Goal: Transaction & Acquisition: Purchase product/service

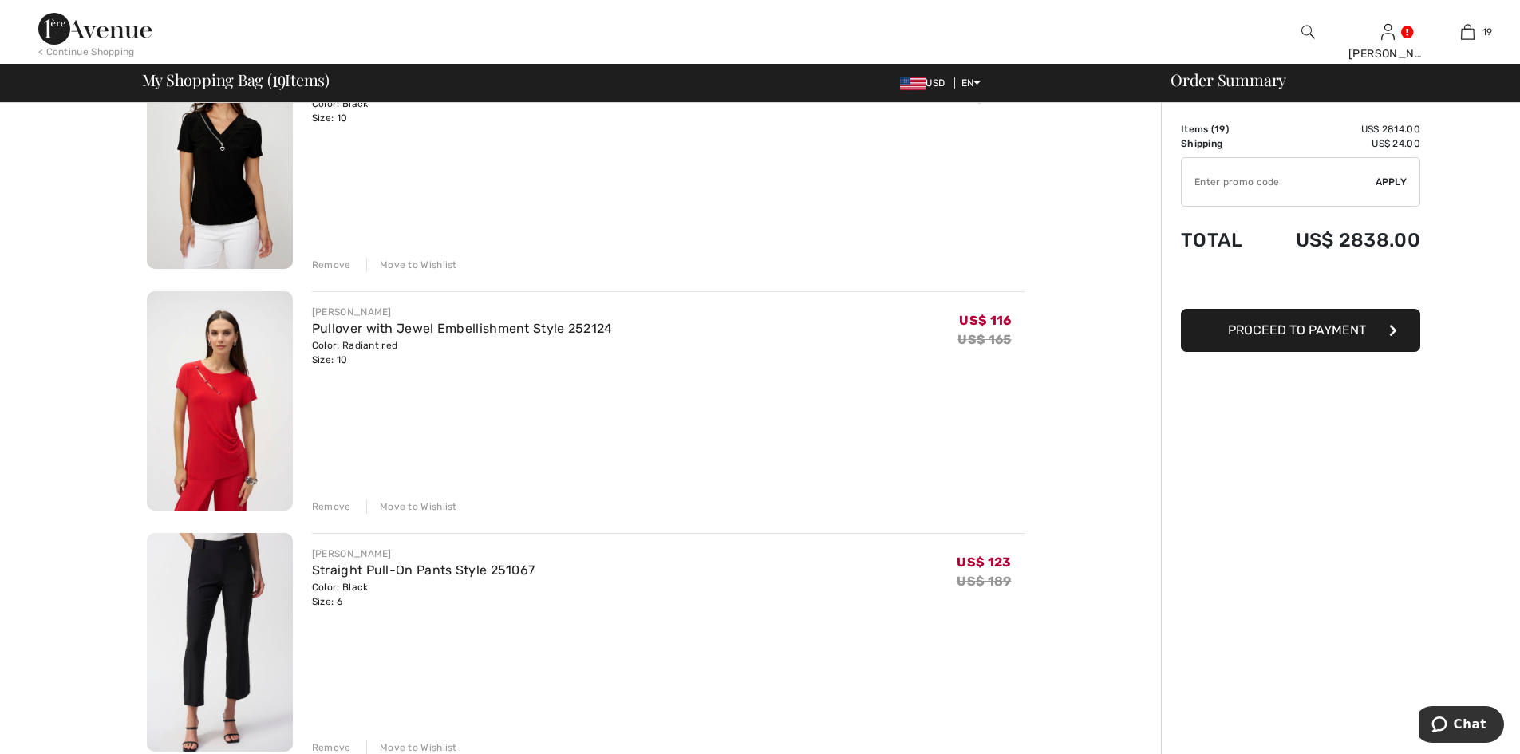
scroll to position [160, 0]
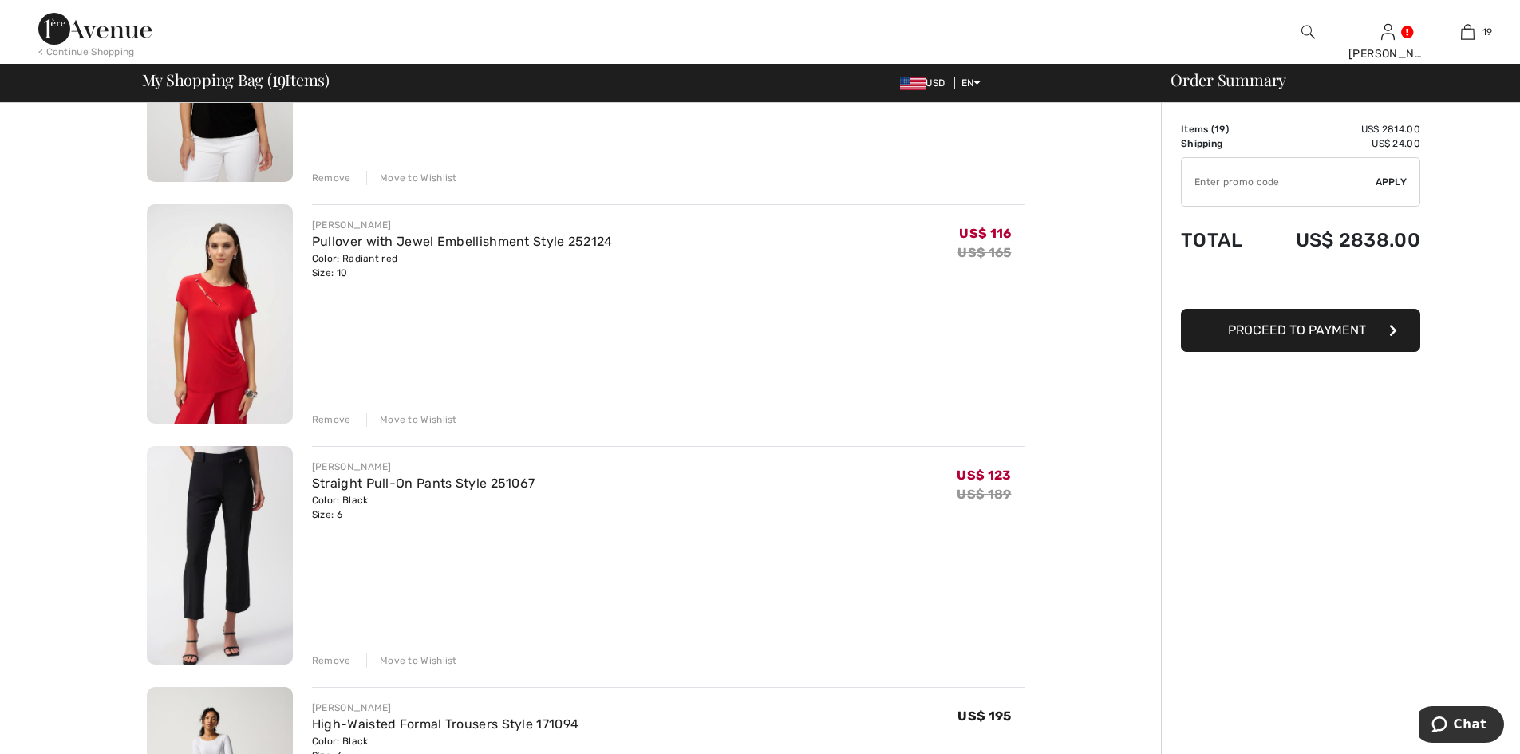
click at [326, 414] on div "Remove" at bounding box center [331, 420] width 39 height 14
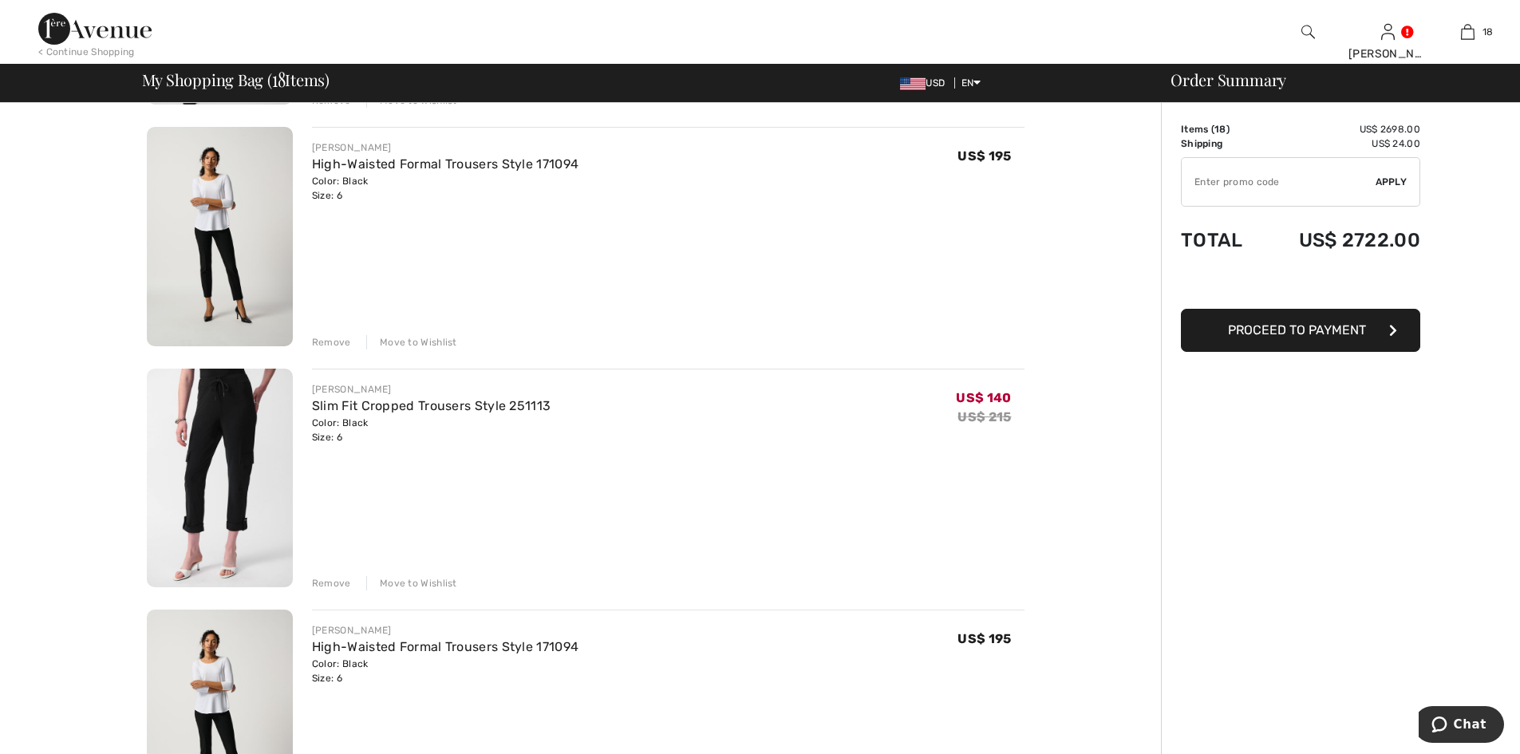
scroll to position [399, 0]
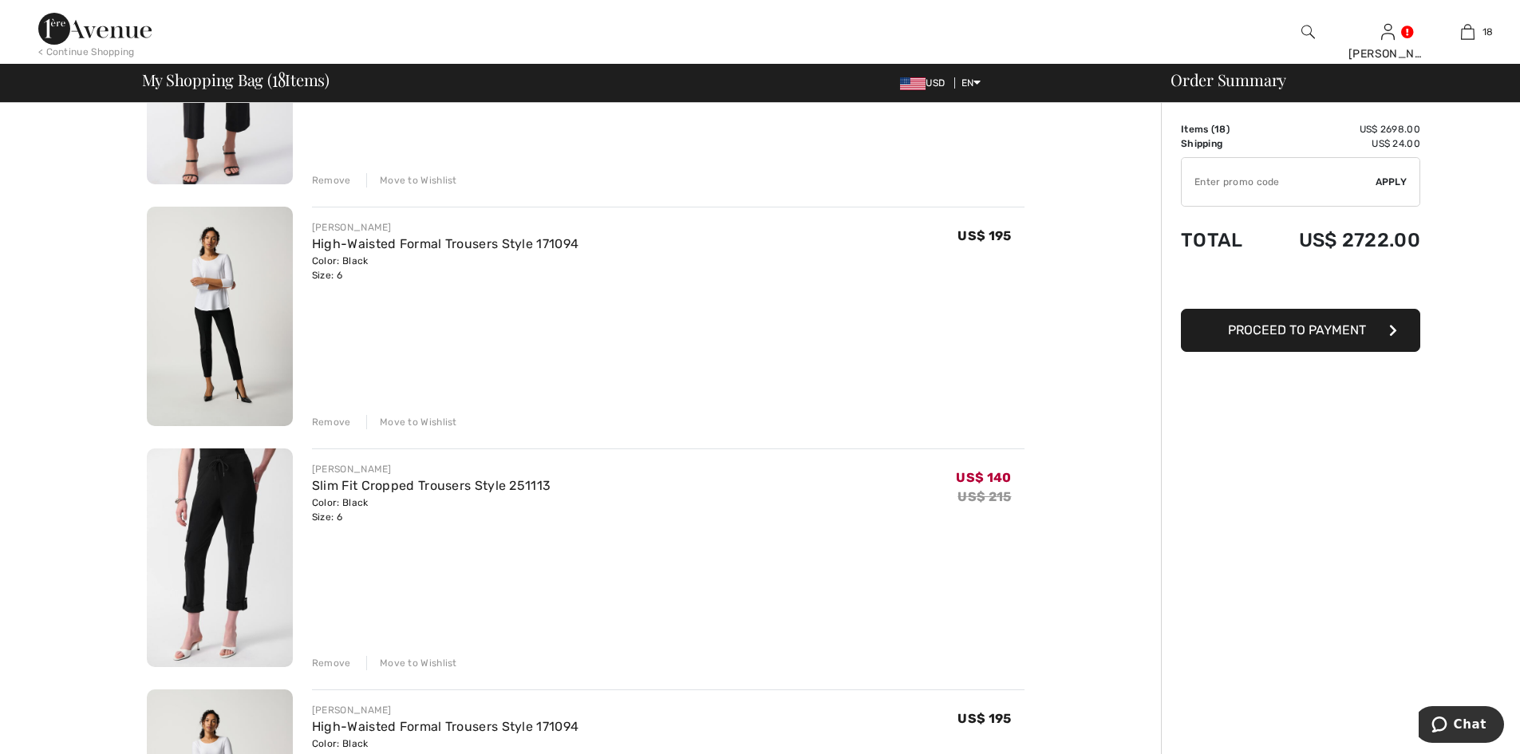
click at [229, 359] on img at bounding box center [220, 316] width 146 height 219
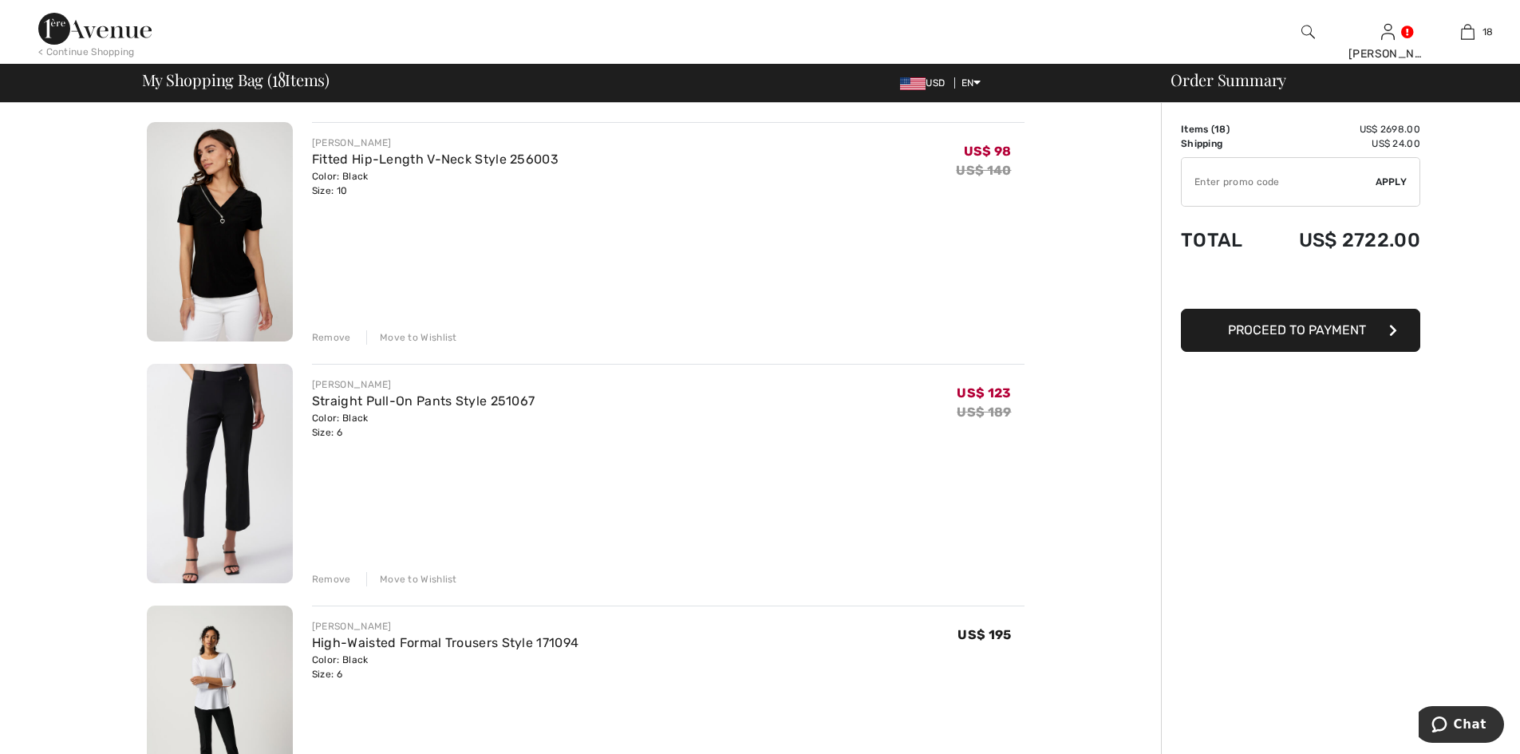
click at [343, 574] on div "Remove" at bounding box center [331, 579] width 39 height 14
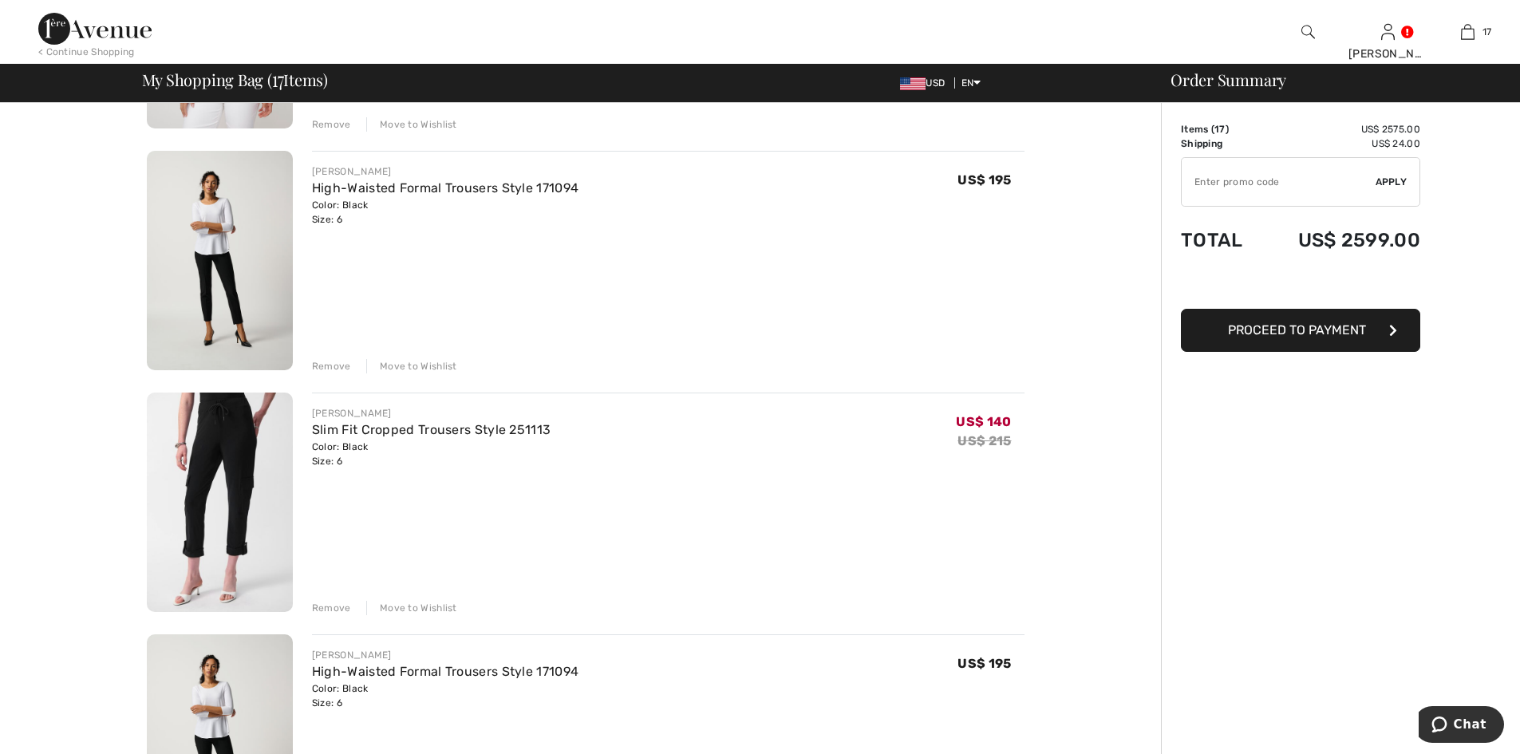
scroll to position [239, 0]
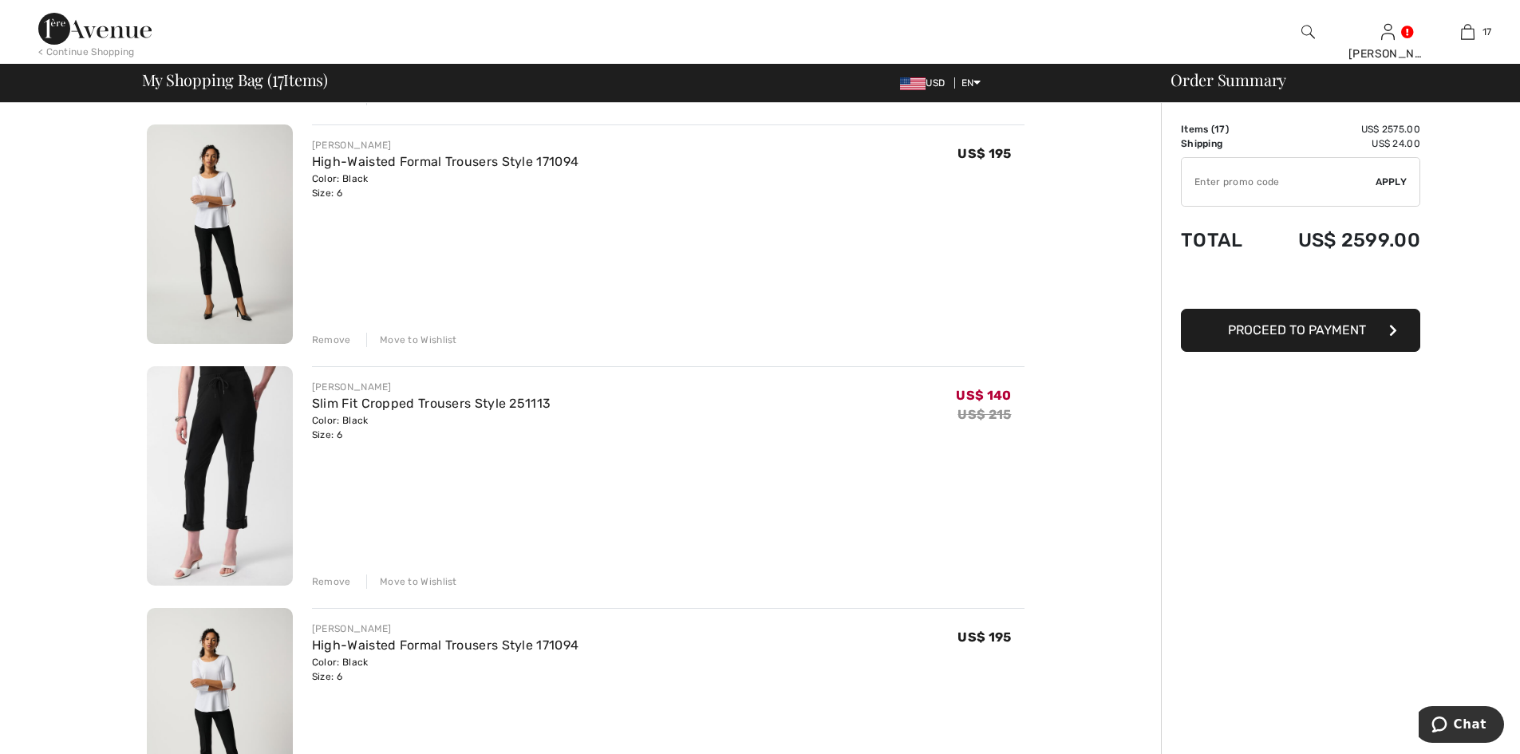
click at [235, 433] on img at bounding box center [220, 475] width 146 height 219
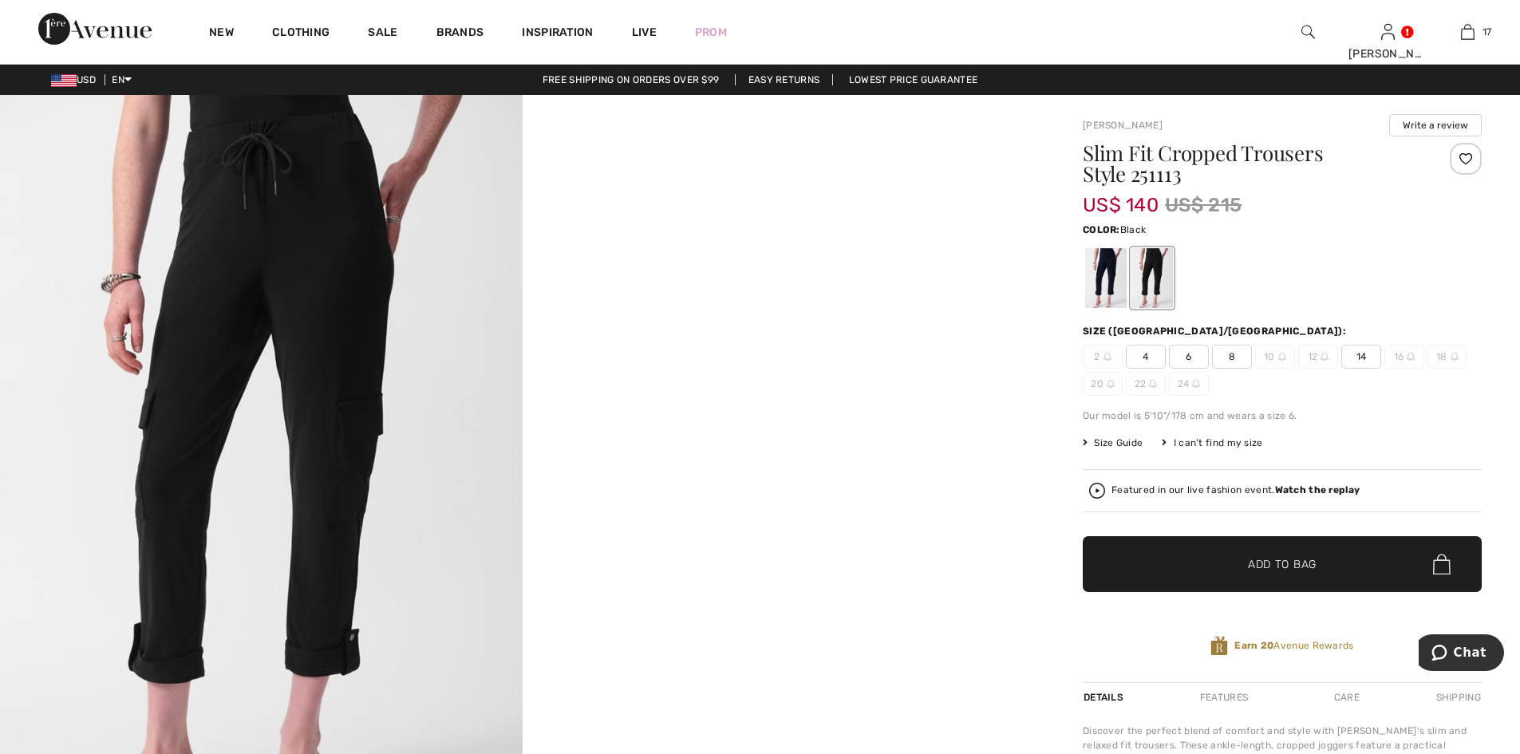
click at [1181, 354] on span "6" at bounding box center [1189, 357] width 40 height 24
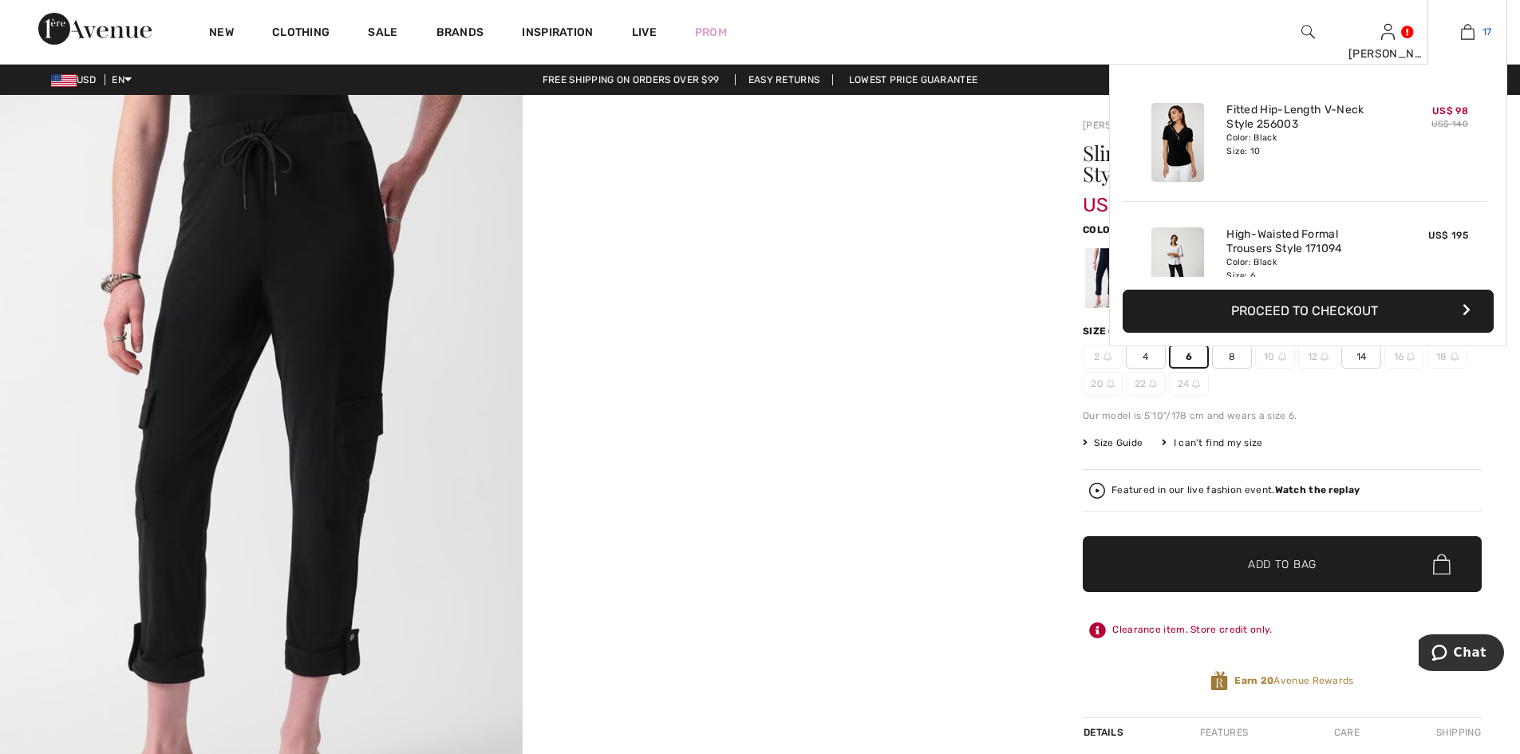
click at [1477, 26] on link "17" at bounding box center [1467, 31] width 78 height 19
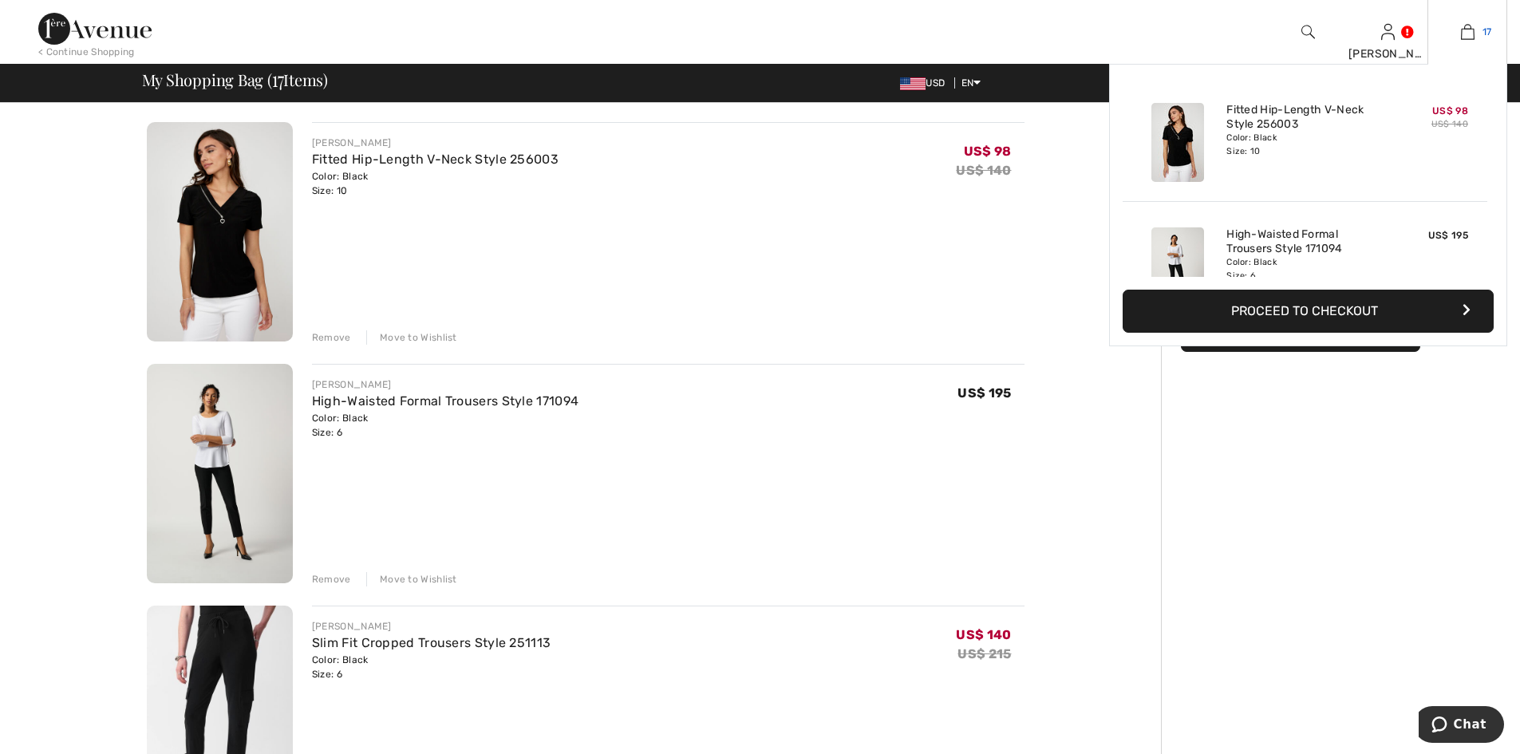
click at [1469, 29] on img at bounding box center [1468, 31] width 14 height 19
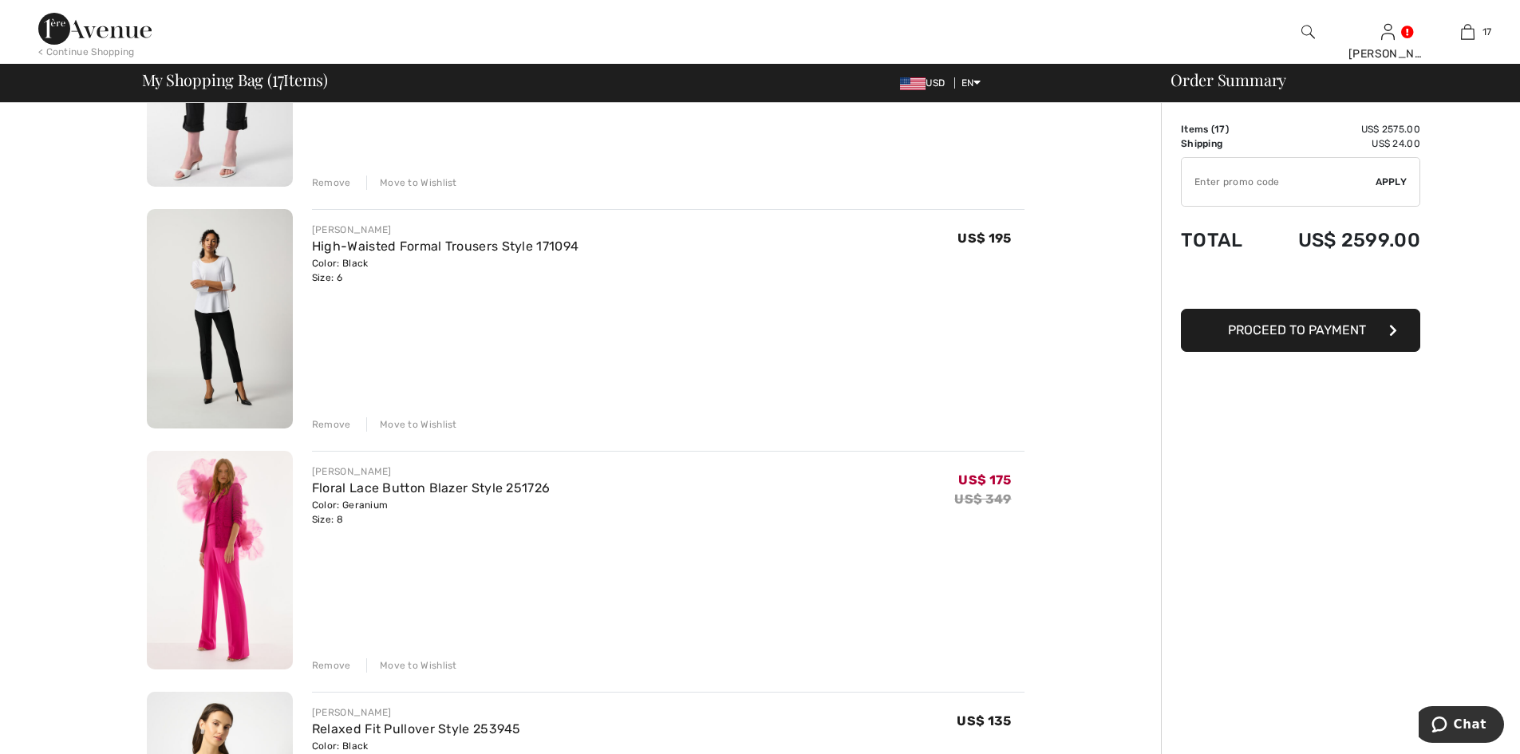
scroll to position [658, 0]
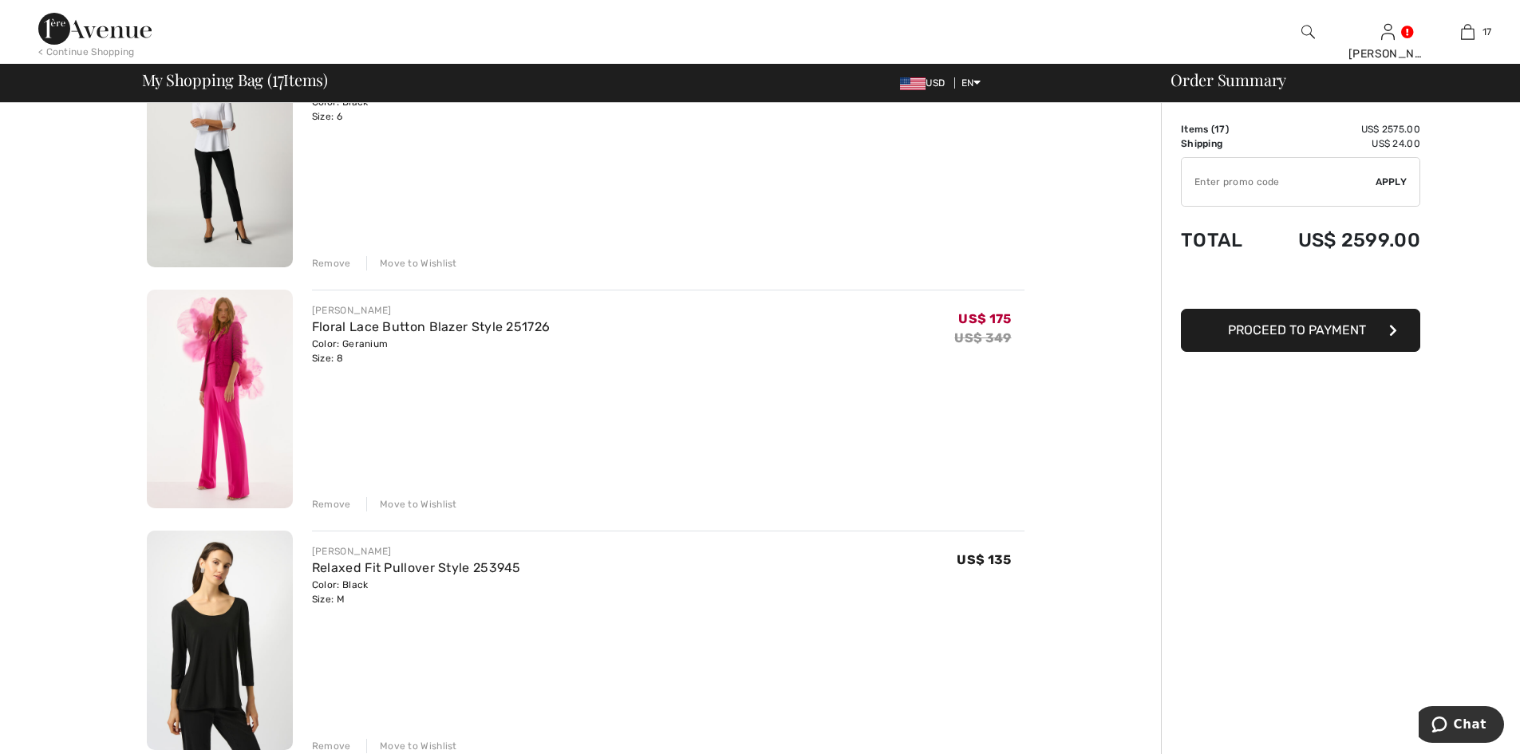
scroll to position [798, 0]
click at [221, 349] on img at bounding box center [220, 400] width 146 height 219
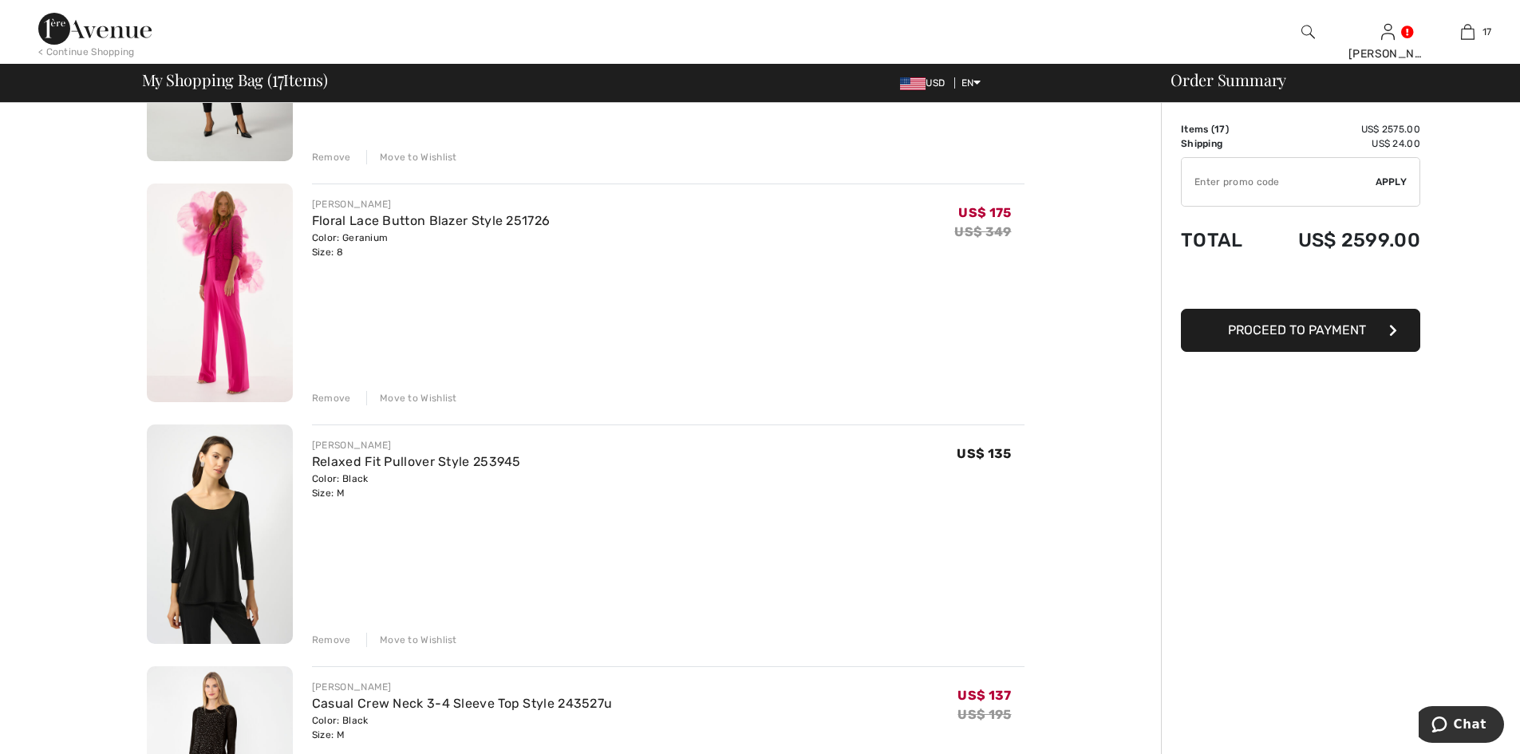
scroll to position [1117, 0]
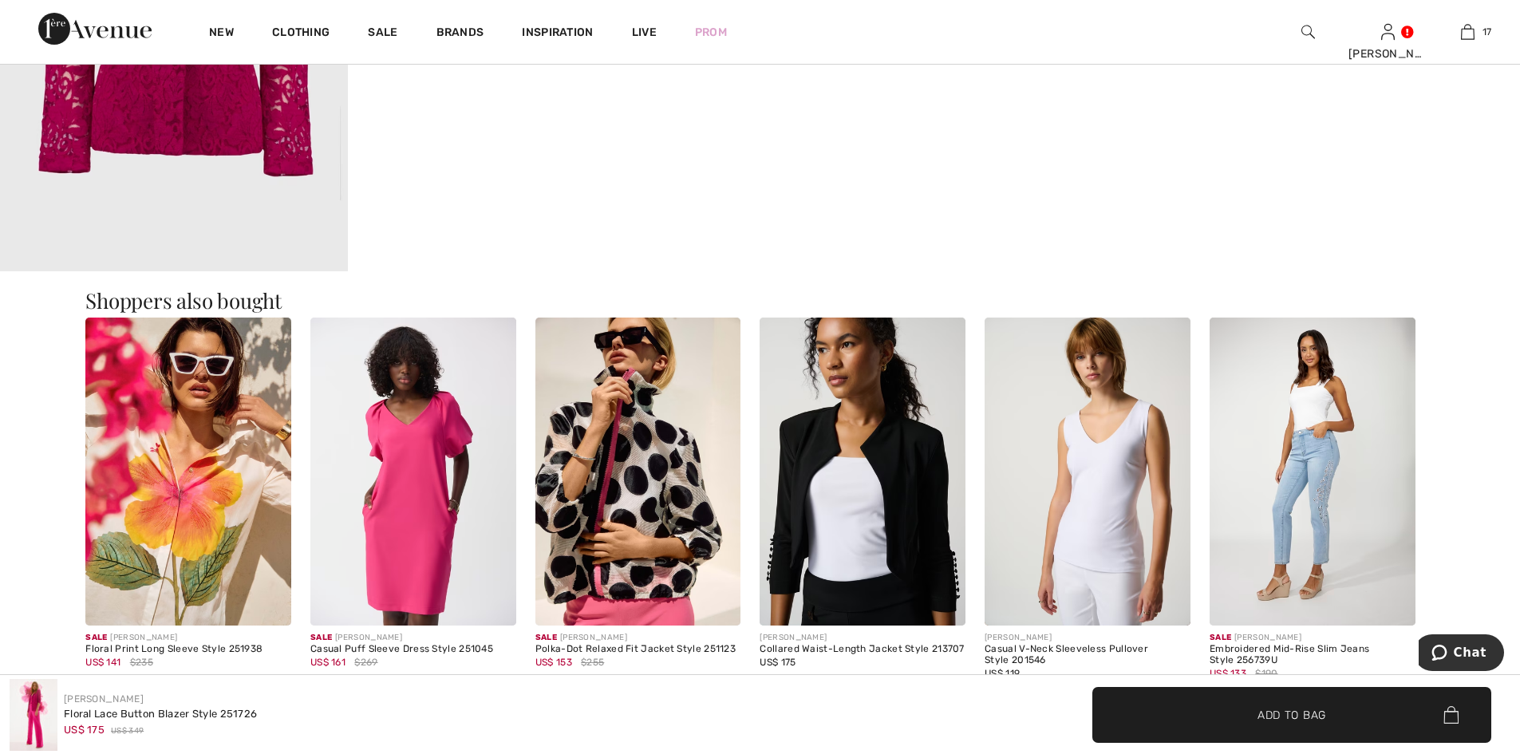
scroll to position [1596, 0]
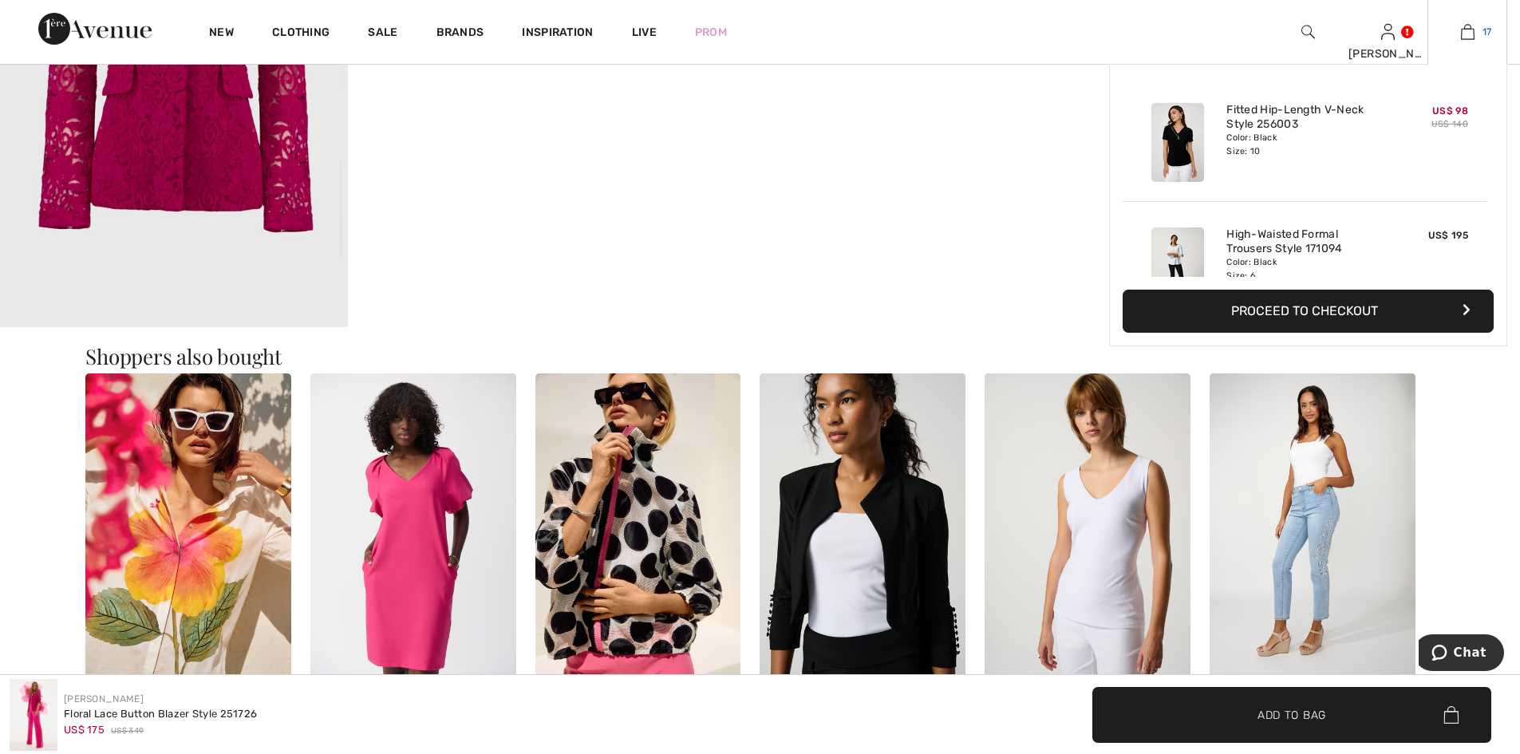
click at [1460, 31] on link "17" at bounding box center [1467, 31] width 78 height 19
click at [1469, 31] on img at bounding box center [1468, 31] width 14 height 19
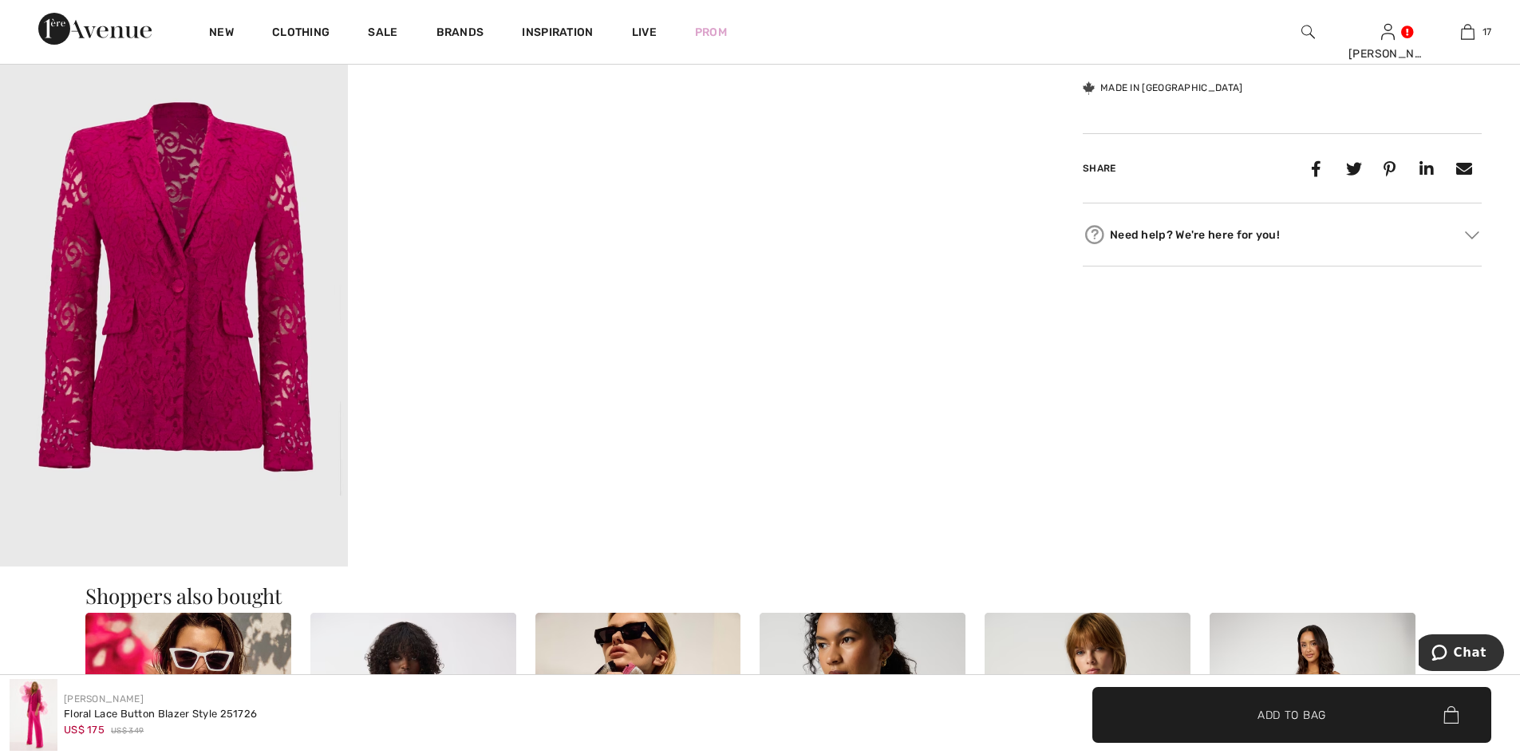
scroll to position [1037, 0]
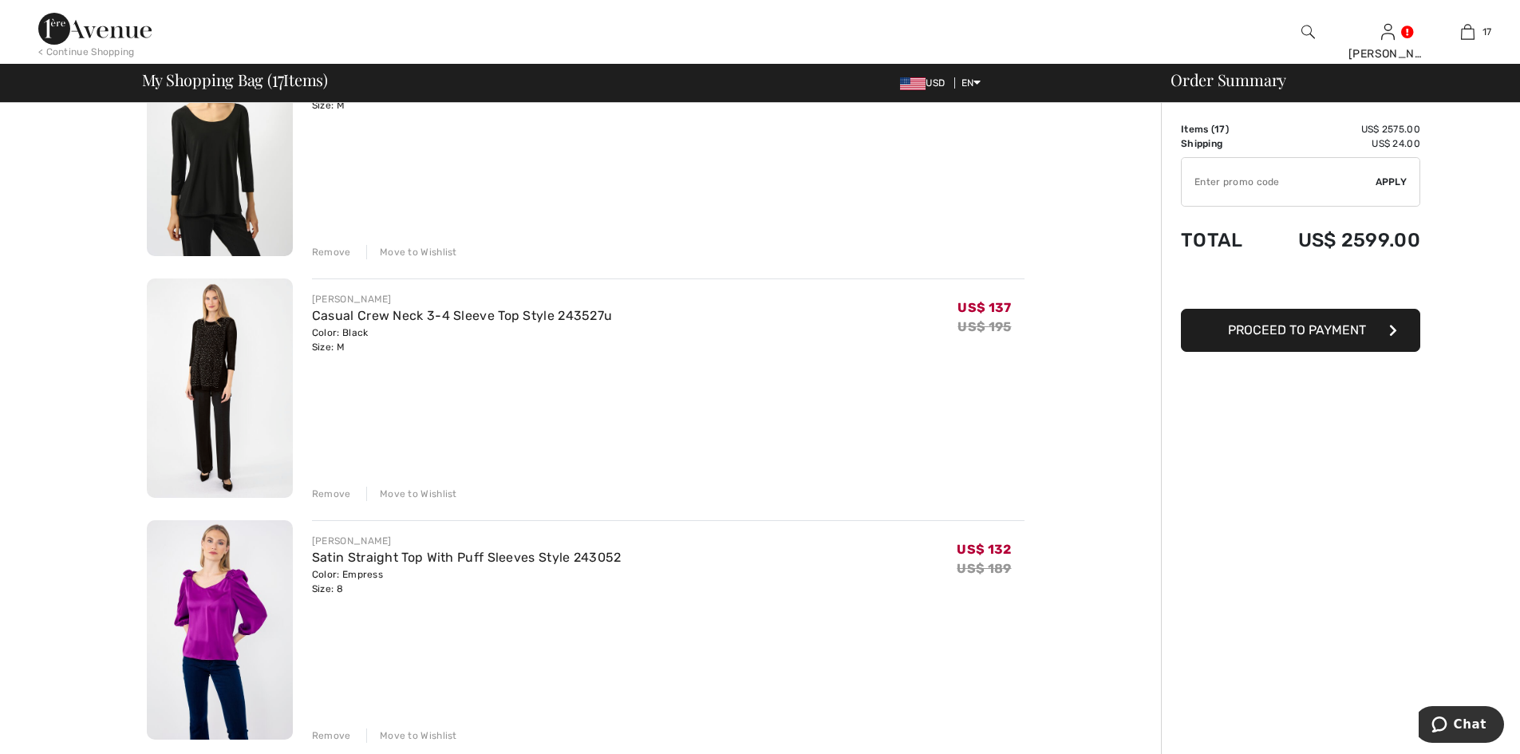
scroll to position [1436, 0]
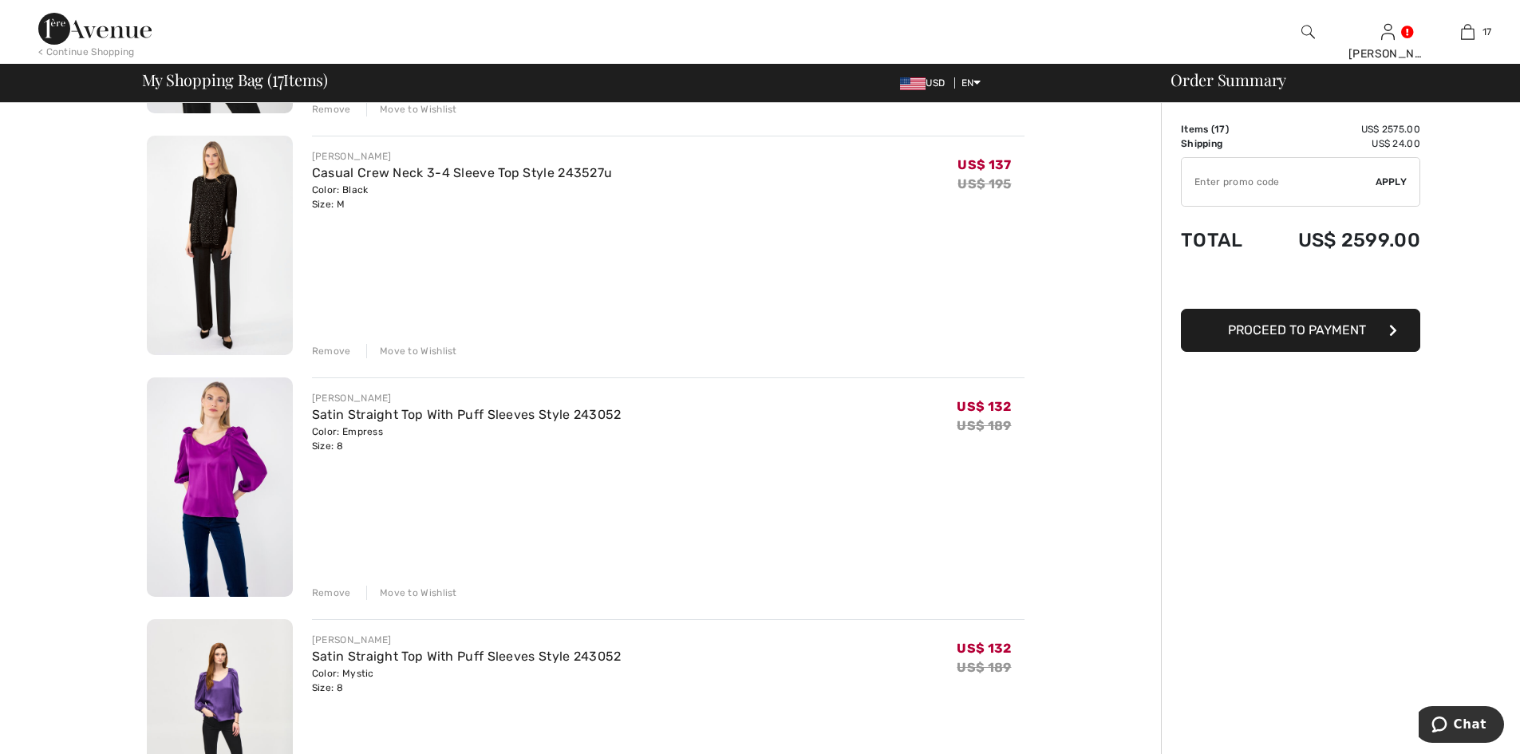
click at [322, 337] on div "[PERSON_NAME] Casual Crew Neck 3-4 Sleeve Top Style 243527u Color: Black Size: …" at bounding box center [668, 247] width 713 height 223
click at [333, 348] on div "Remove" at bounding box center [331, 351] width 39 height 14
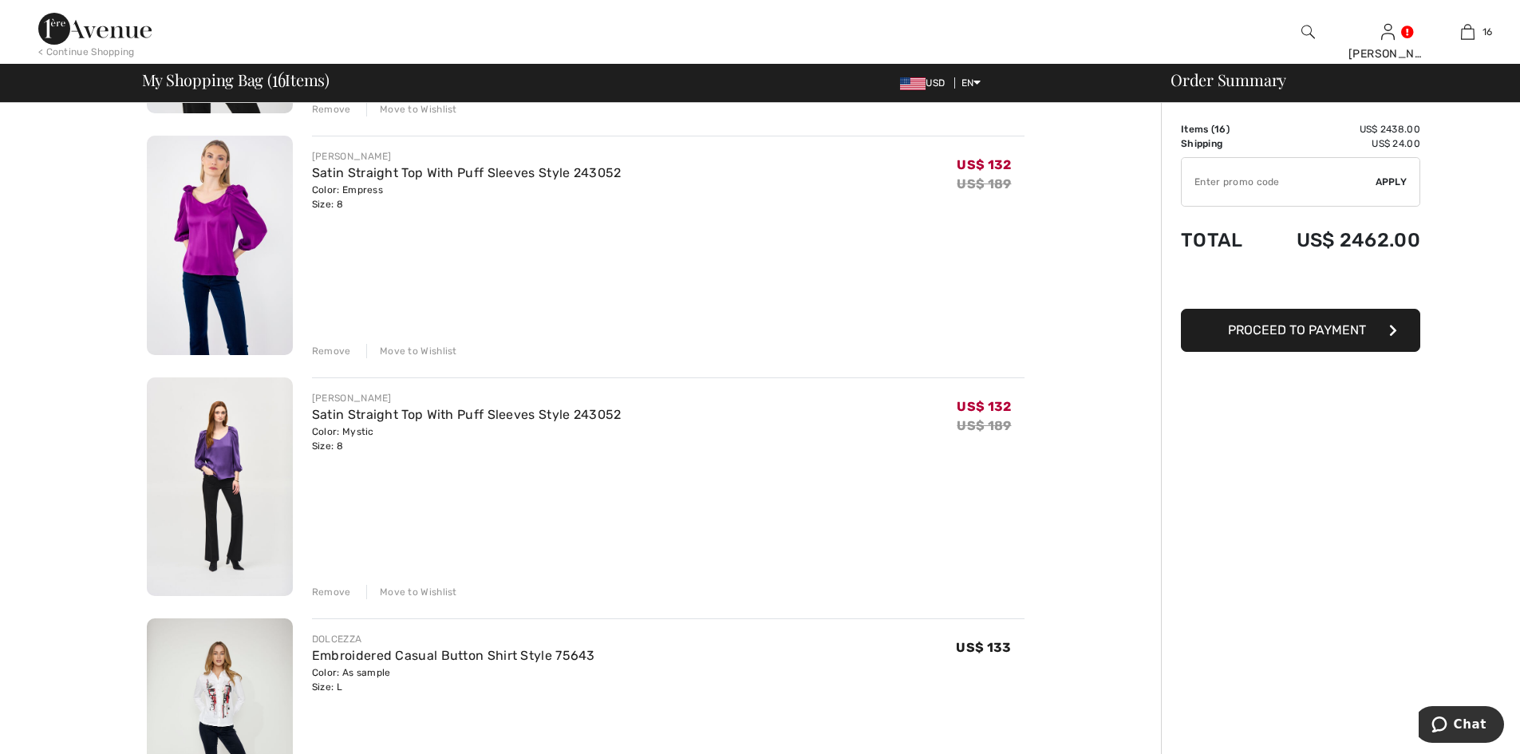
click at [334, 350] on div "Remove" at bounding box center [331, 351] width 39 height 14
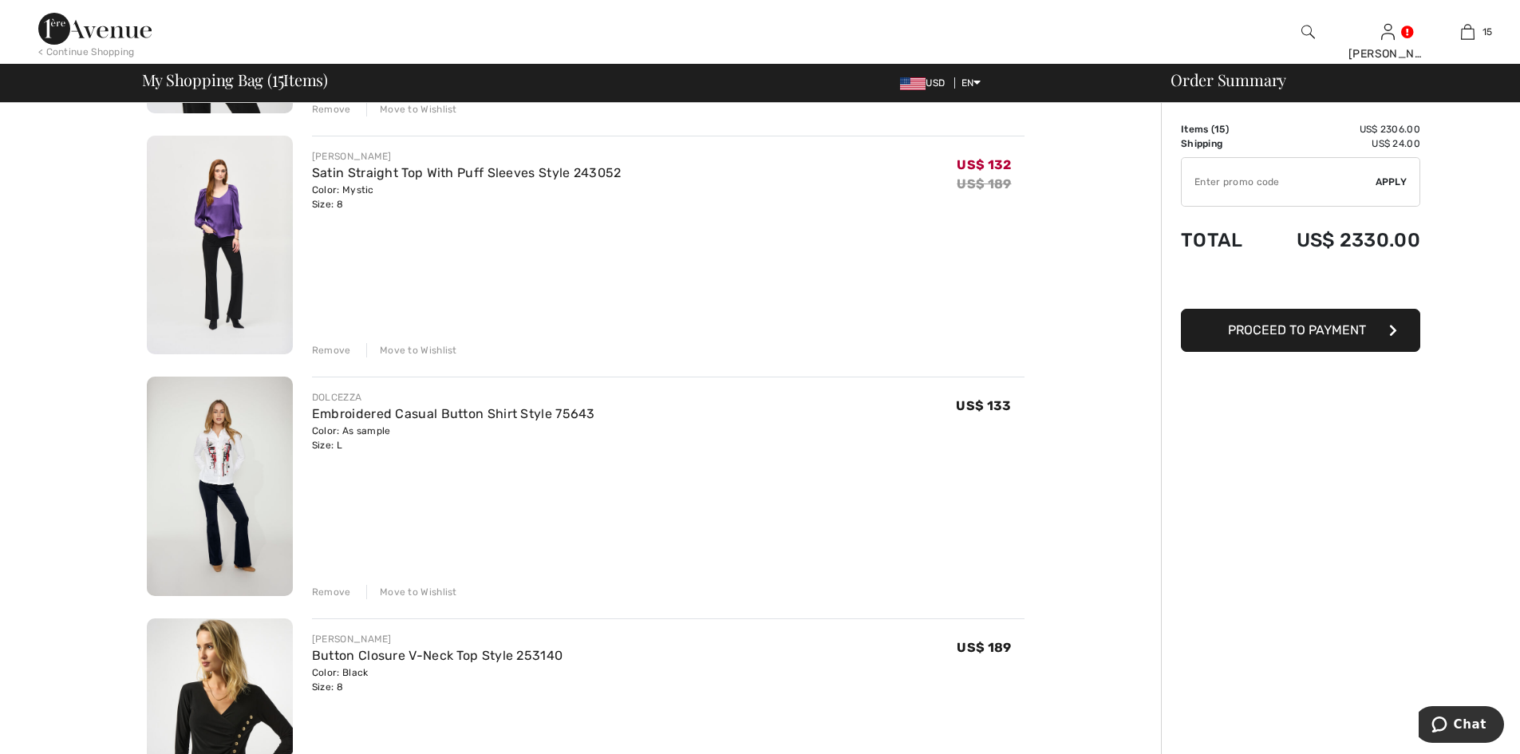
click at [331, 348] on div "Remove" at bounding box center [331, 350] width 39 height 14
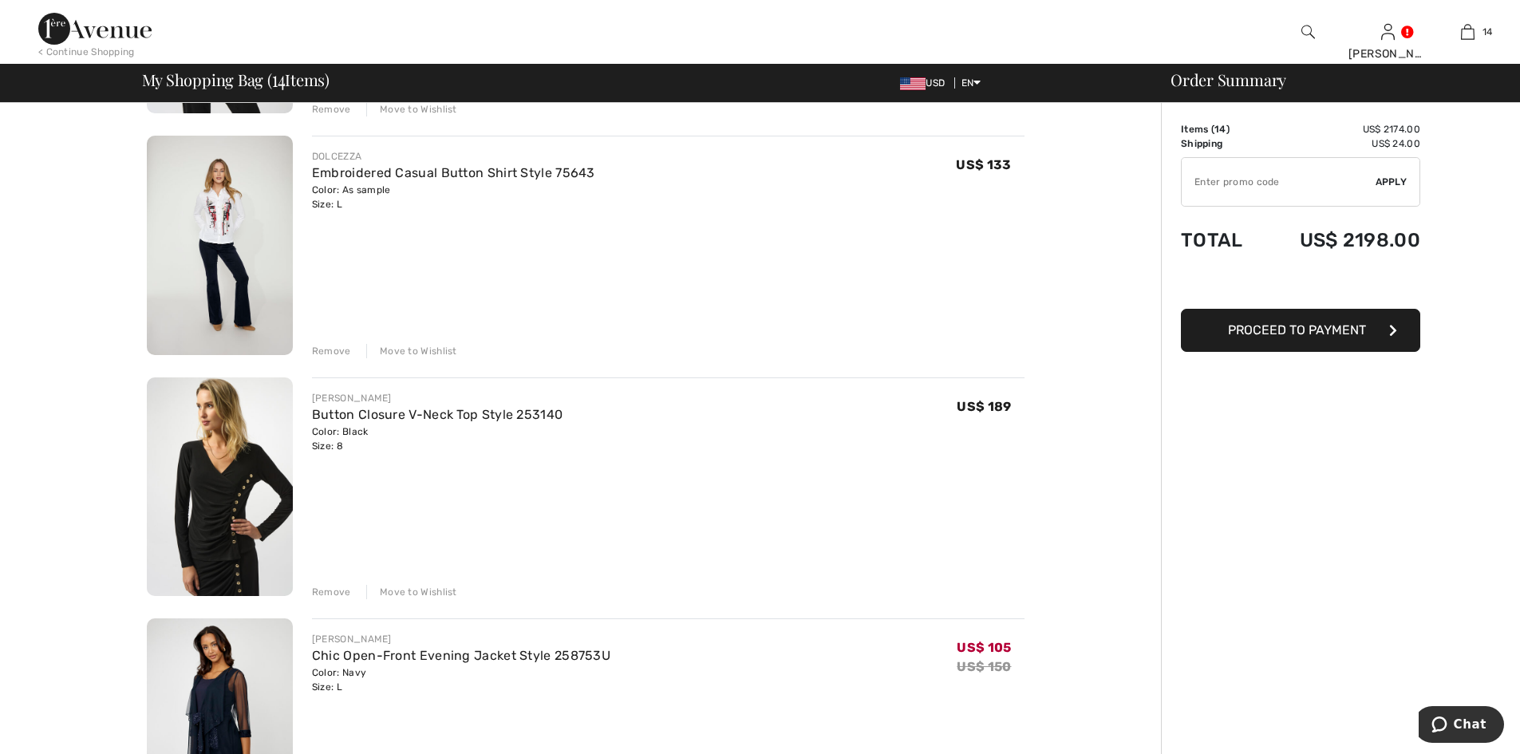
click at [338, 344] on div "Remove" at bounding box center [331, 351] width 39 height 14
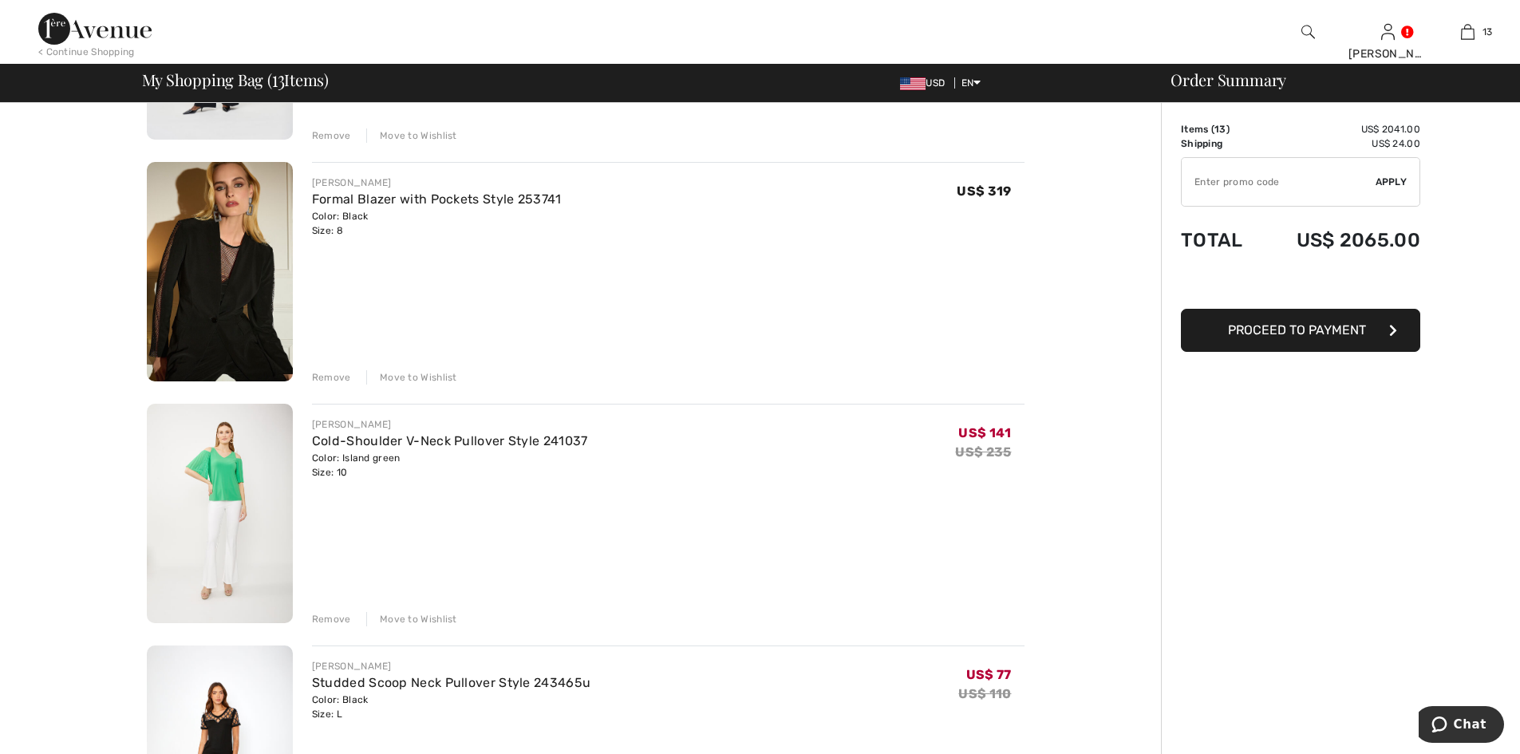
scroll to position [2155, 0]
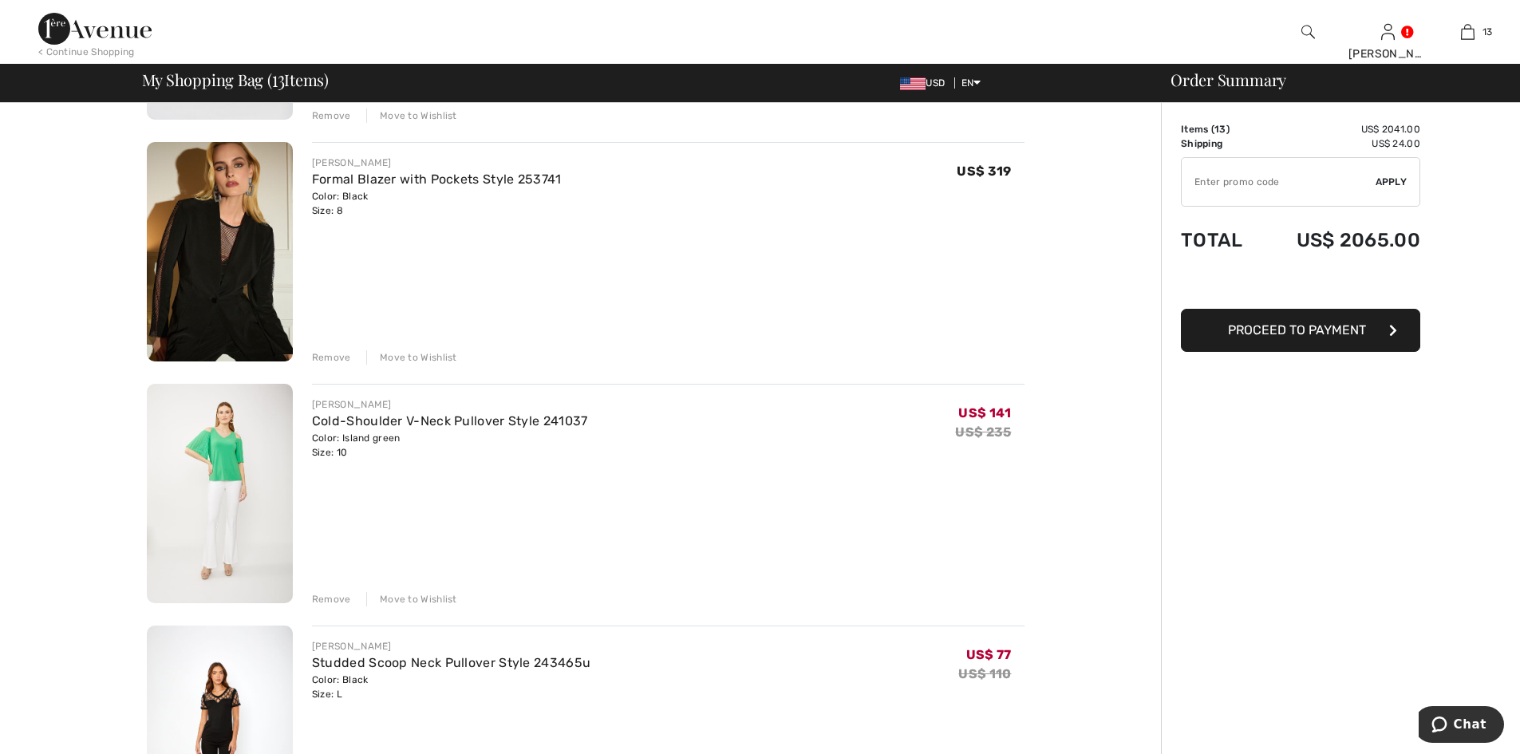
click at [337, 358] on div "Remove" at bounding box center [331, 357] width 39 height 14
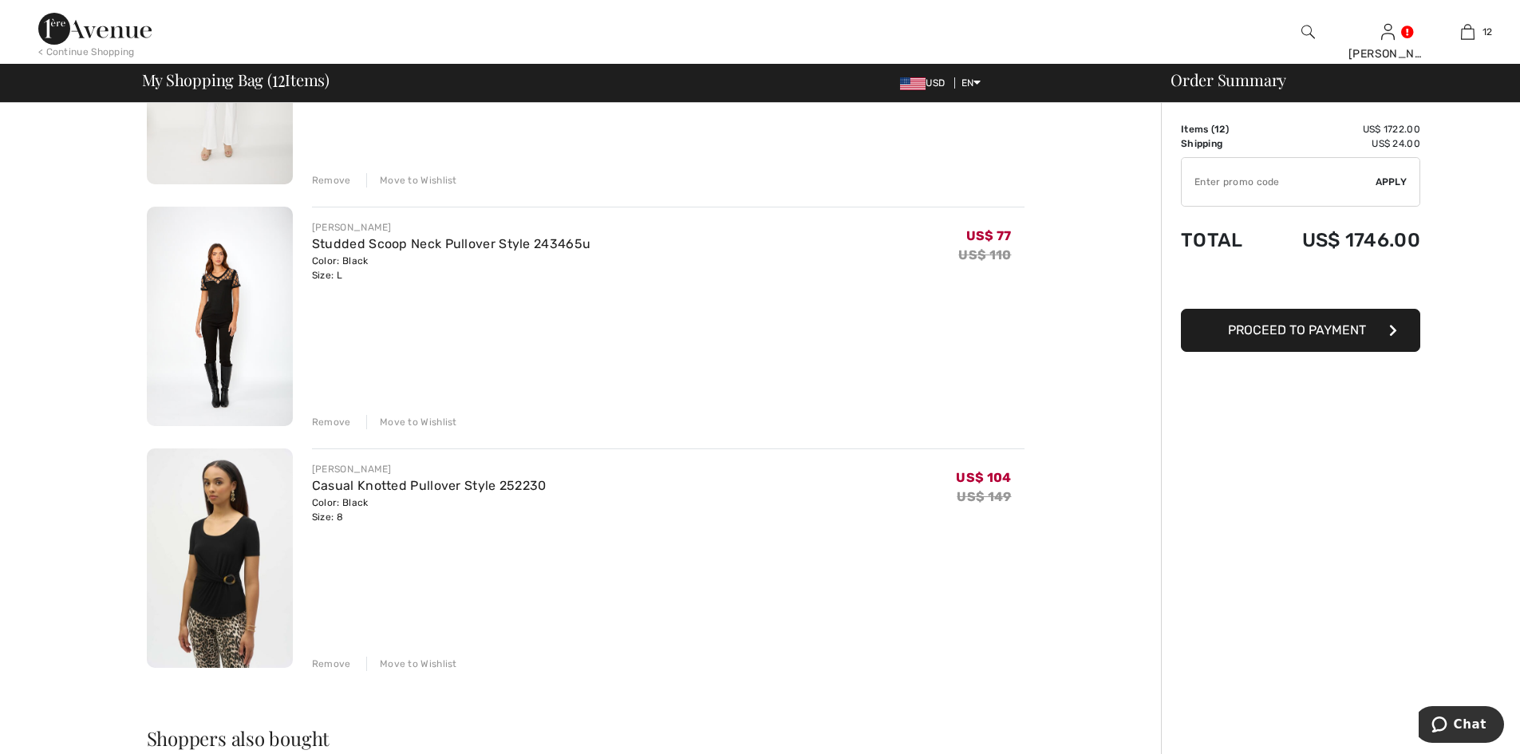
scroll to position [2314, 0]
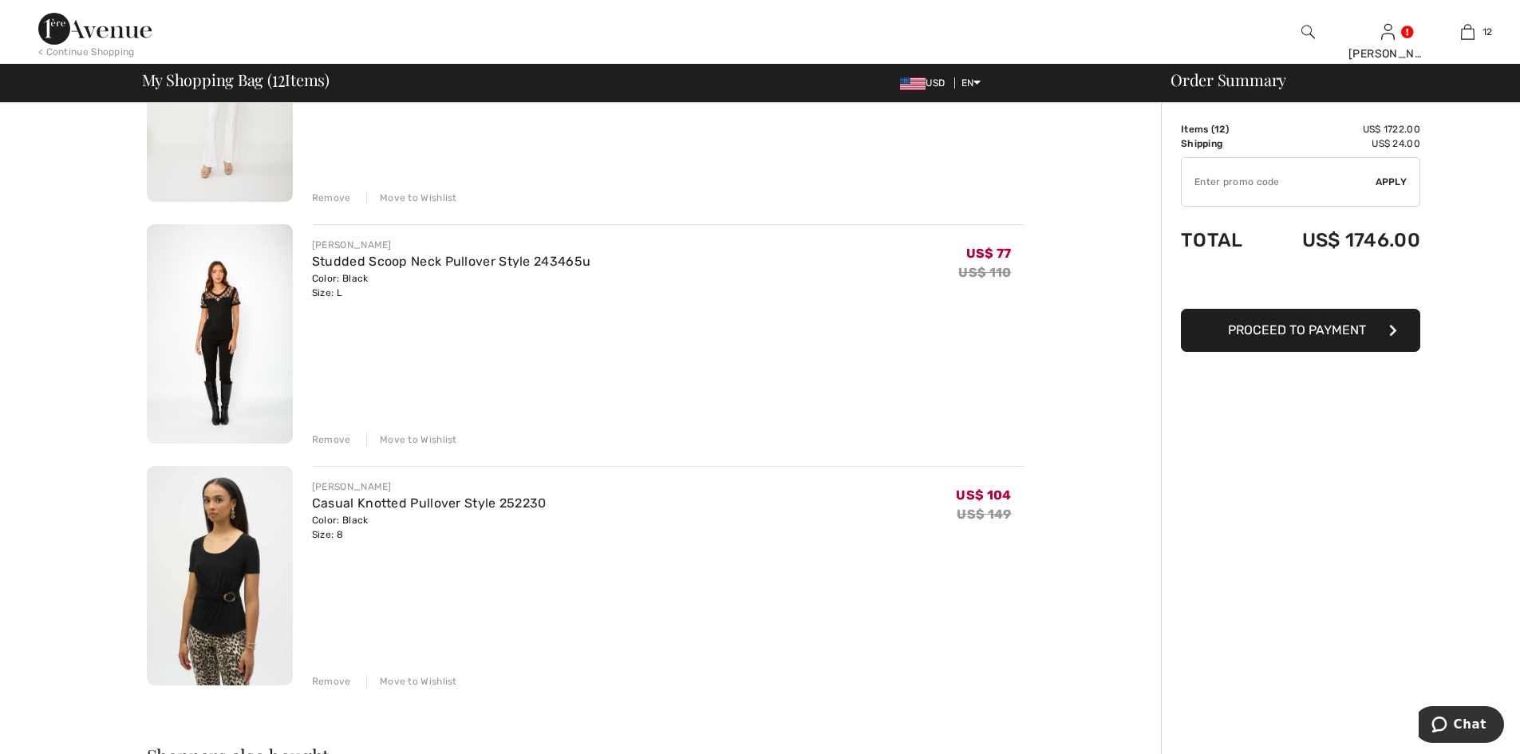
click at [337, 439] on div "Remove" at bounding box center [331, 440] width 39 height 14
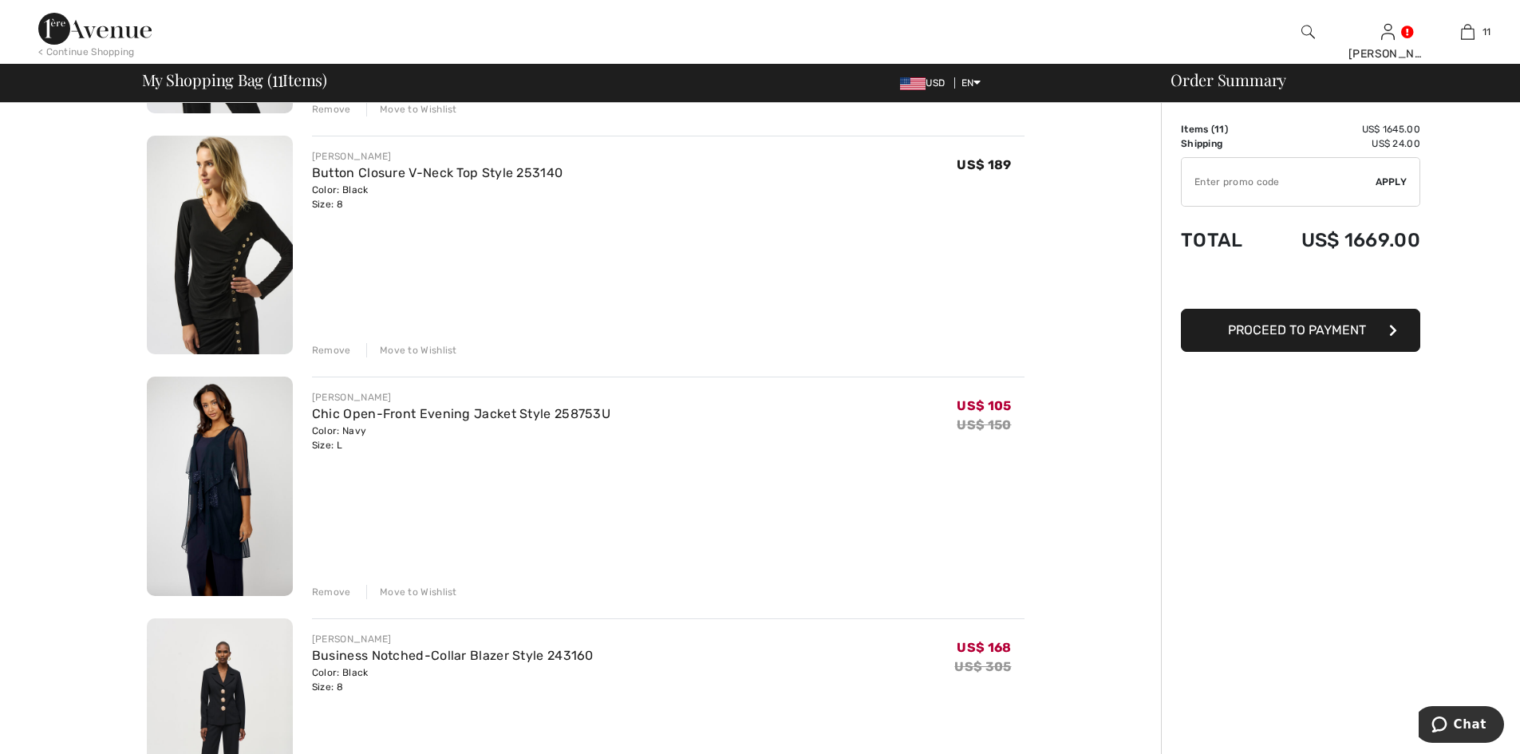
scroll to position [1676, 0]
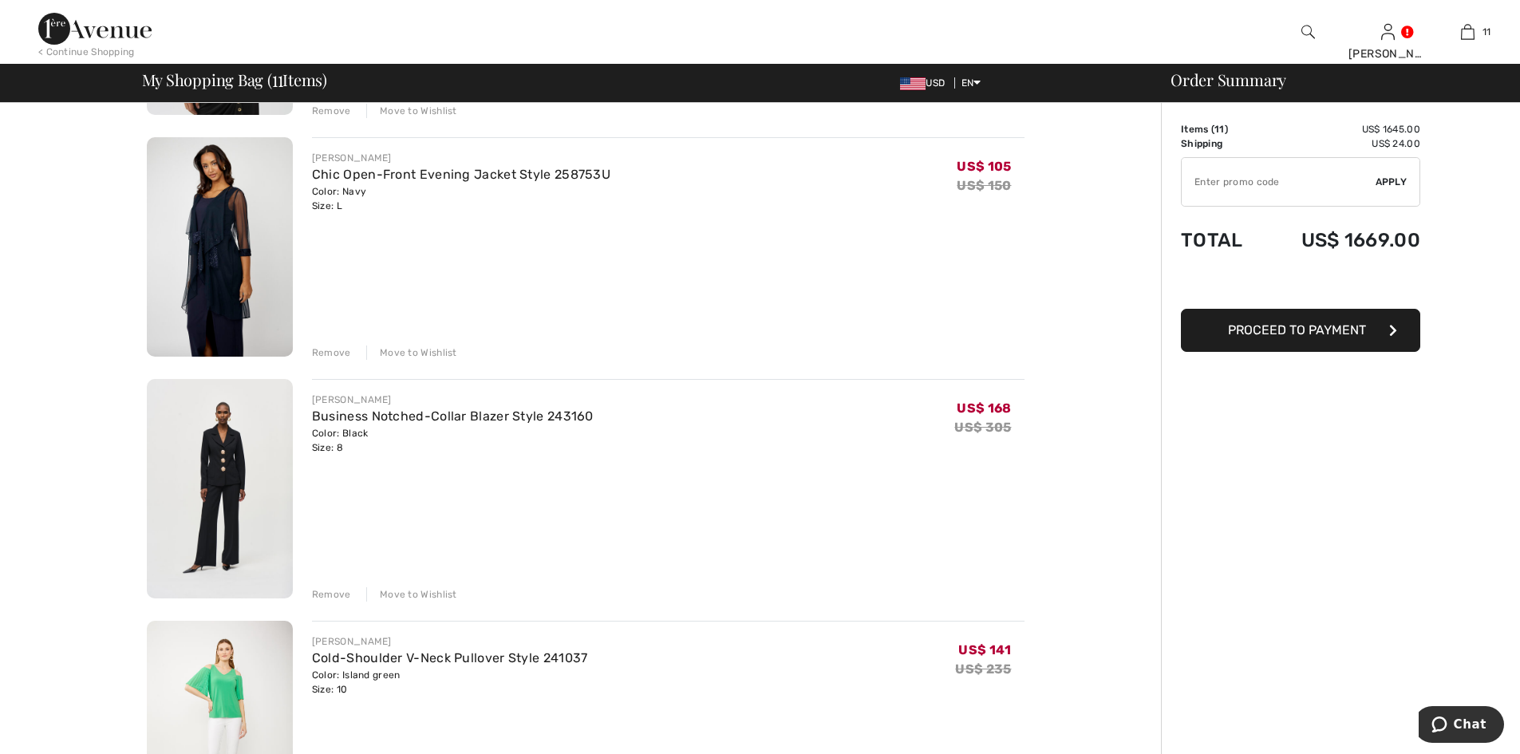
click at [225, 468] on img at bounding box center [220, 488] width 146 height 219
